Goal: Obtain resource: Download file/media

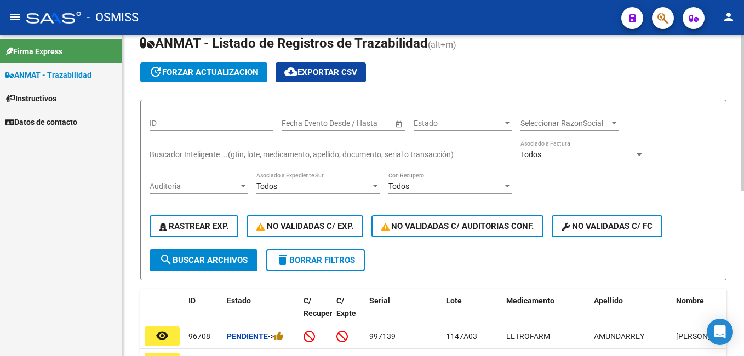
scroll to position [55, 0]
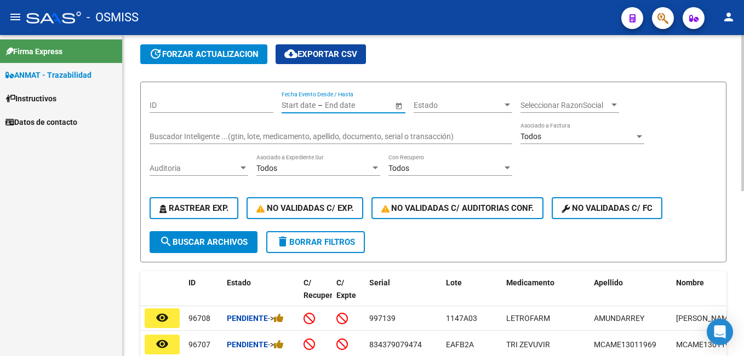
click at [326, 102] on input "text" at bounding box center [352, 105] width 54 height 9
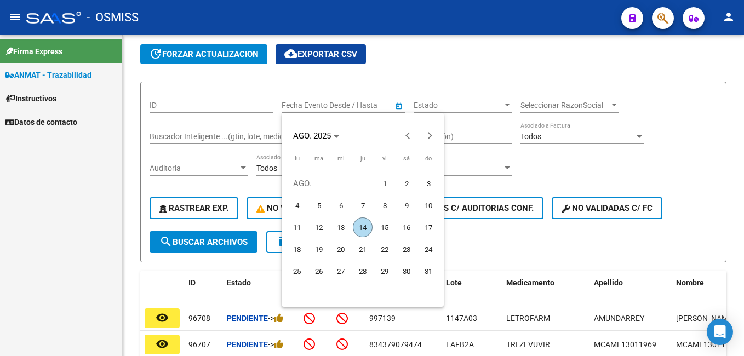
click at [308, 103] on div at bounding box center [372, 178] width 744 height 356
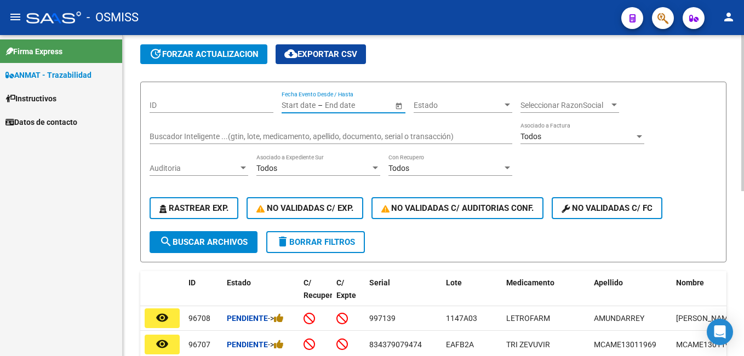
click at [285, 104] on input "text" at bounding box center [298, 105] width 34 height 9
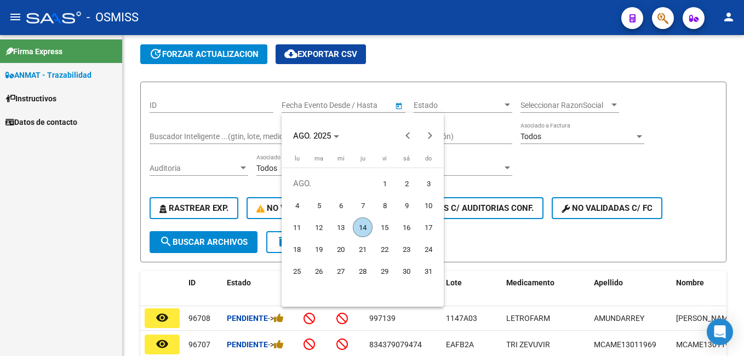
click at [293, 105] on div at bounding box center [372, 178] width 744 height 356
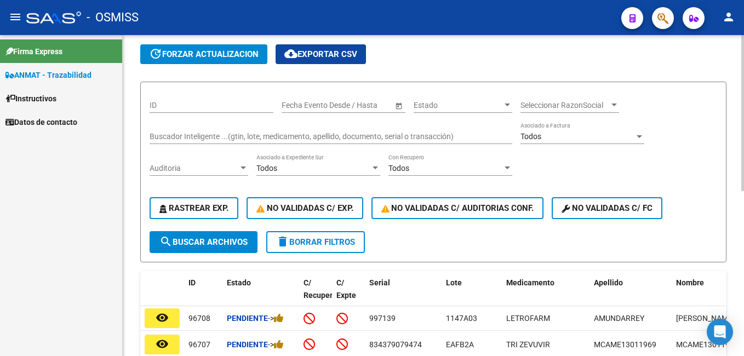
click at [290, 108] on input "text" at bounding box center [298, 105] width 34 height 9
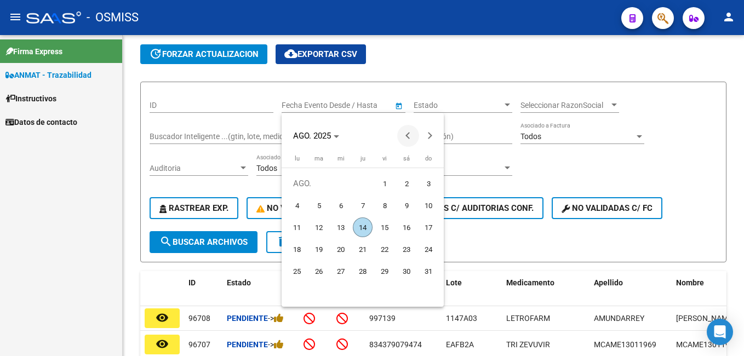
click at [407, 138] on button "Previous month" at bounding box center [408, 136] width 22 height 22
click at [426, 137] on button "Next month" at bounding box center [430, 136] width 22 height 22
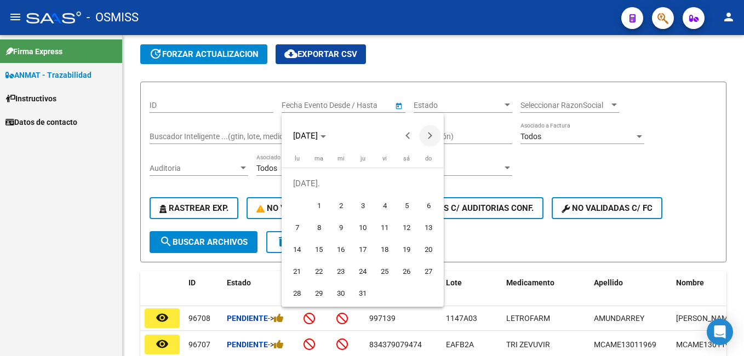
click at [426, 137] on button "Next month" at bounding box center [430, 136] width 22 height 22
click at [323, 228] on span "12" at bounding box center [319, 227] width 20 height 20
type input "12/8/2025"
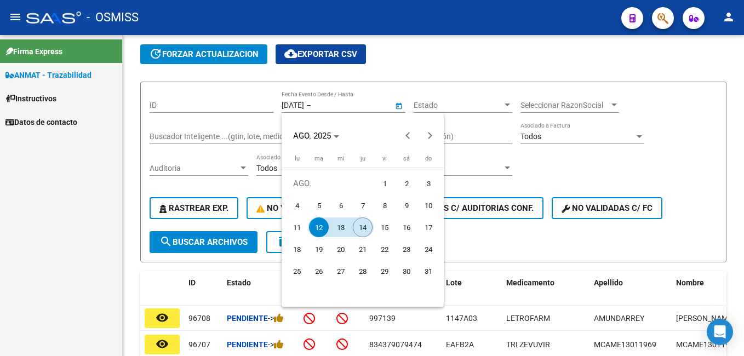
click at [367, 229] on span "14" at bounding box center [363, 227] width 20 height 20
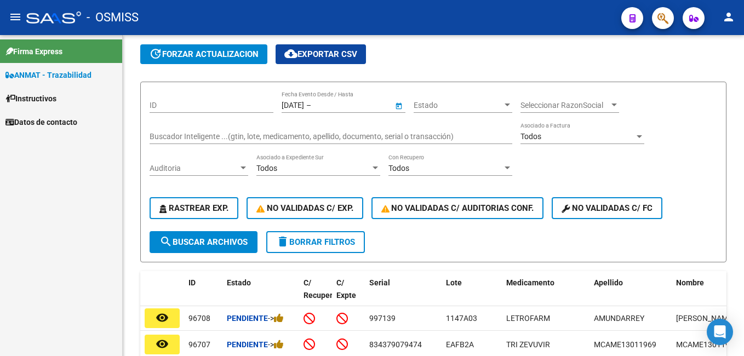
type input "14/8/2025"
click at [215, 241] on span "search Buscar Archivos" at bounding box center [203, 242] width 88 height 10
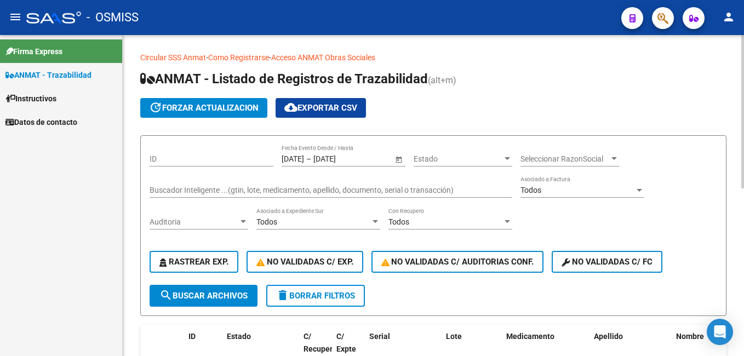
scroll to position [0, 0]
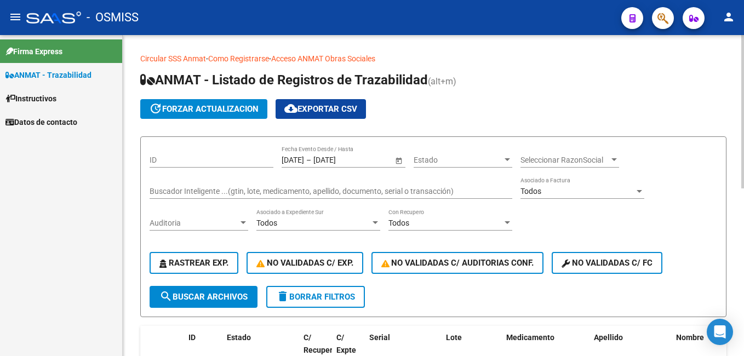
click at [336, 113] on span "cloud_download Exportar CSV" at bounding box center [320, 109] width 73 height 10
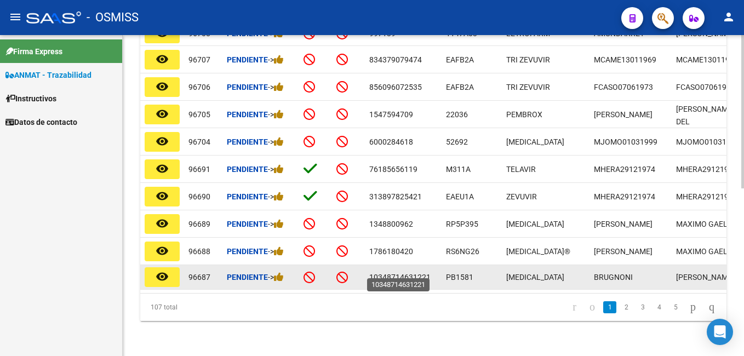
scroll to position [351, 0]
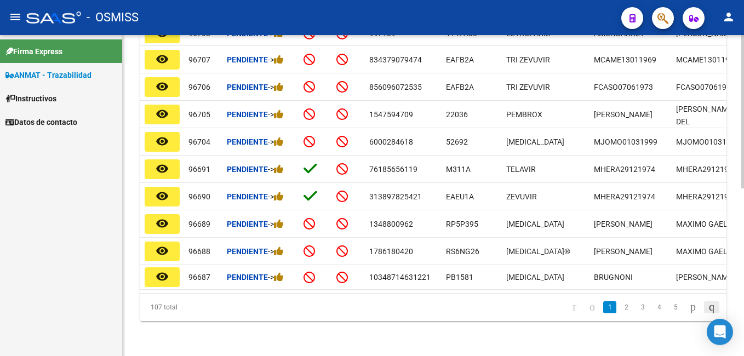
click at [708, 308] on icon "go to last page" at bounding box center [711, 306] width 9 height 13
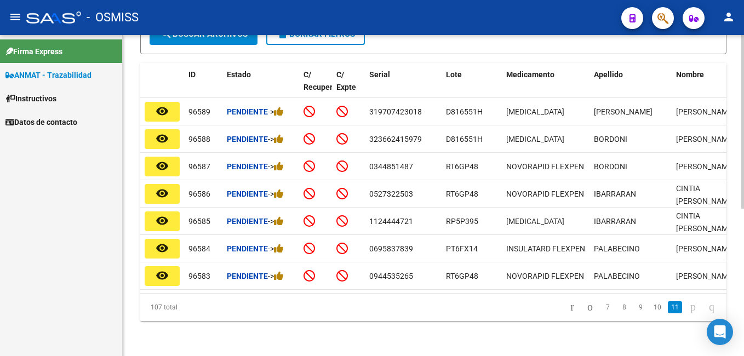
click at [667, 309] on link "11" at bounding box center [674, 307] width 14 height 12
click at [650, 305] on link "10" at bounding box center [657, 307] width 14 height 12
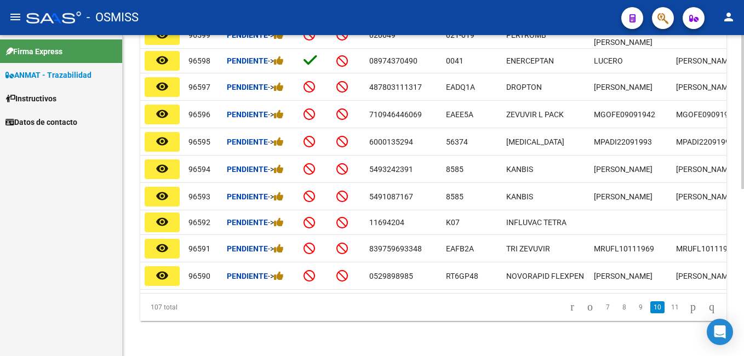
click at [632, 312] on li "9" at bounding box center [640, 307] width 16 height 19
click at [634, 312] on link "9" at bounding box center [640, 307] width 13 height 12
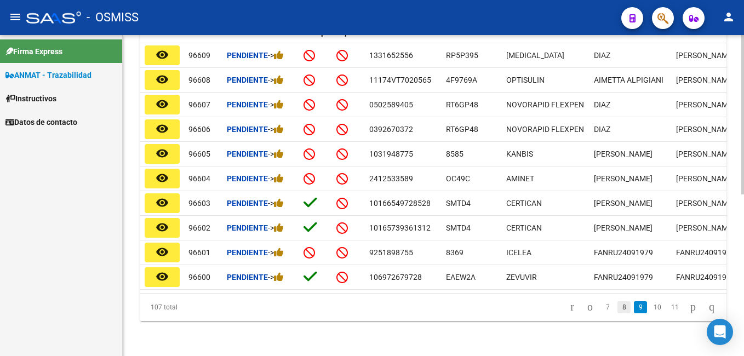
click at [617, 311] on link "8" at bounding box center [623, 307] width 13 height 12
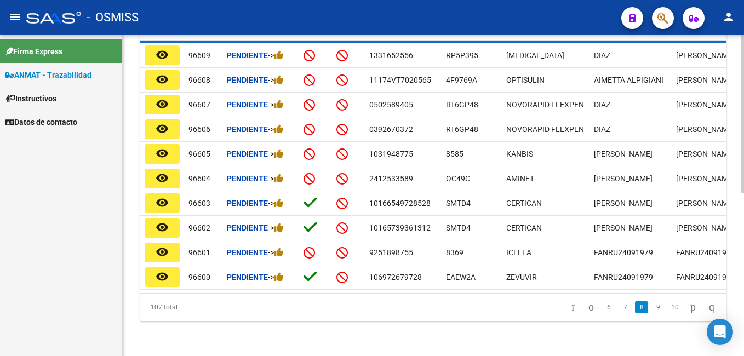
scroll to position [326, 0]
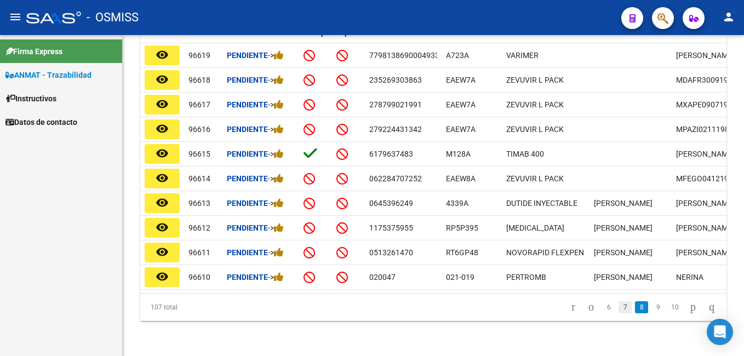
click at [618, 311] on link "7" at bounding box center [624, 307] width 13 height 12
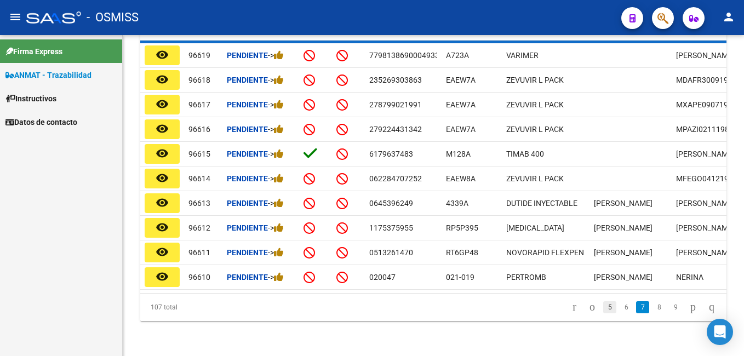
click at [603, 313] on link "5" at bounding box center [609, 307] width 13 height 12
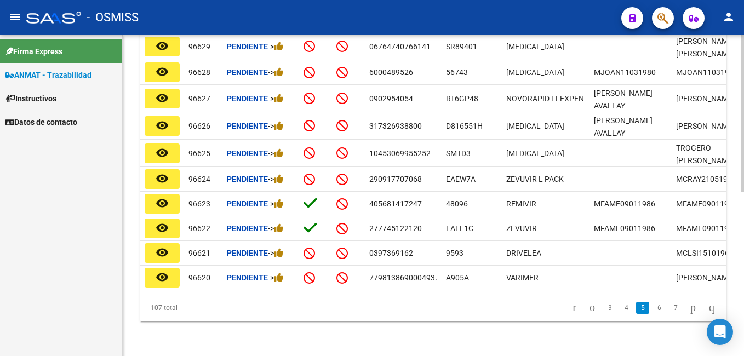
scroll to position [328, 0]
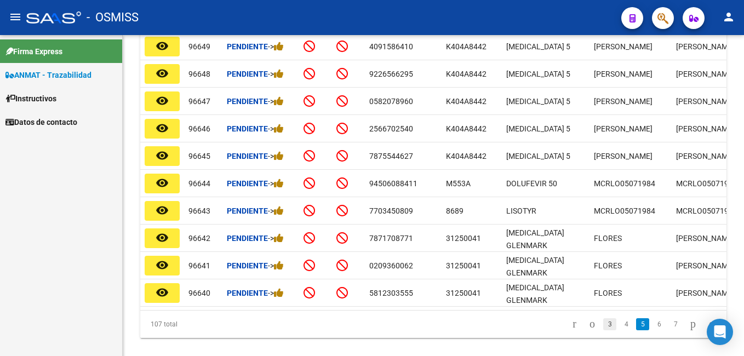
click at [603, 330] on link "3" at bounding box center [609, 324] width 13 height 12
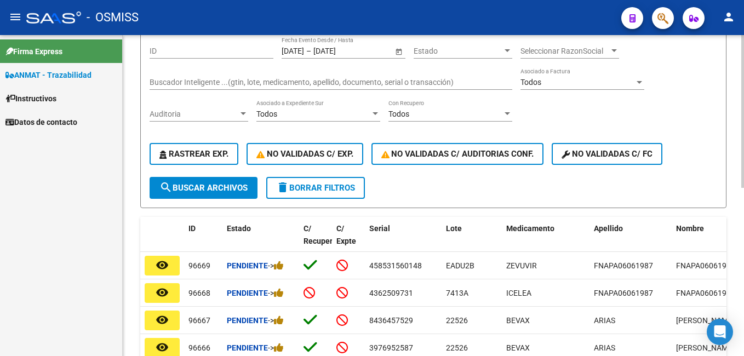
scroll to position [0, 0]
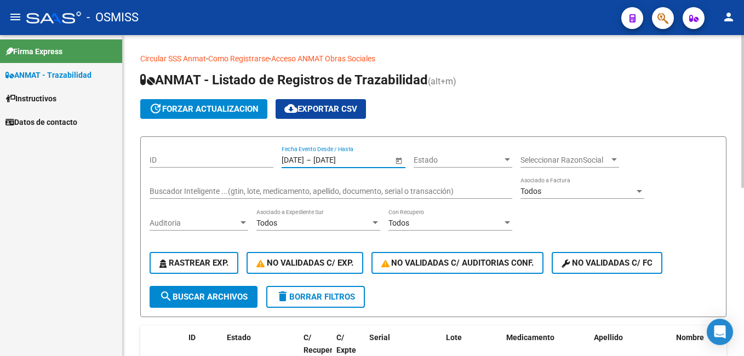
drag, startPoint x: 364, startPoint y: 159, endPoint x: 283, endPoint y: 156, distance: 81.6
click at [283, 156] on div "12/8/2025 12/8/2025 – 14/8/2025 14/8/2025" at bounding box center [336, 160] width 111 height 9
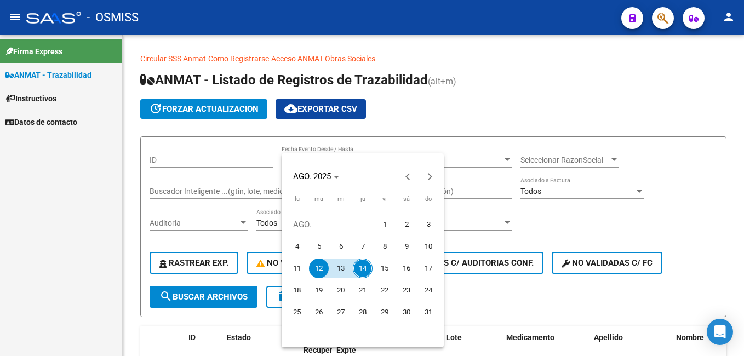
click at [618, 44] on div at bounding box center [372, 178] width 744 height 356
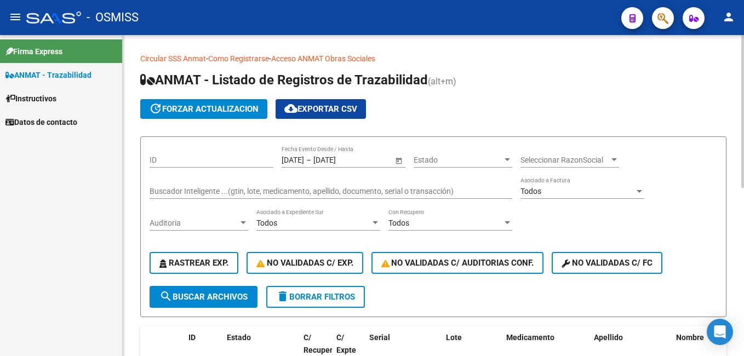
click at [490, 123] on app-list-header "ANMAT - Listado de Registros de Trazabilidad (alt+m) update forzar actualizacio…" at bounding box center [433, 194] width 586 height 246
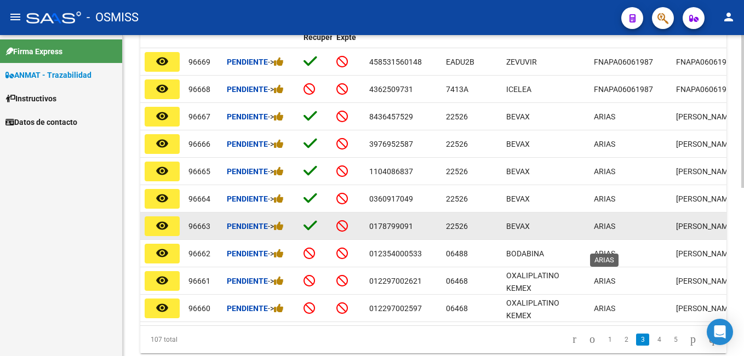
scroll to position [354, 0]
